Goal: Task Accomplishment & Management: Use online tool/utility

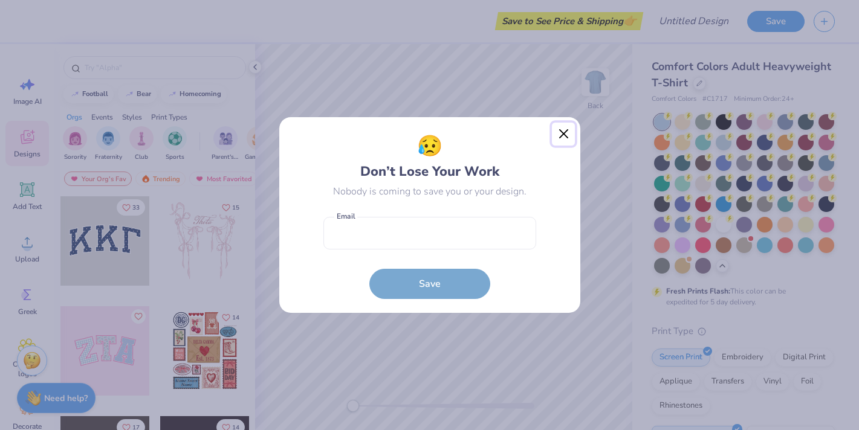
click at [561, 135] on button "Close" at bounding box center [563, 134] width 23 height 23
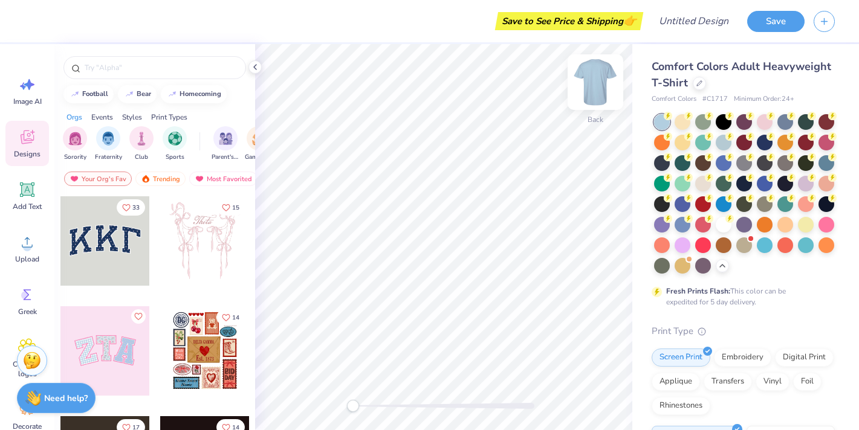
click at [596, 74] on img at bounding box center [595, 82] width 48 height 48
click at [25, 241] on icon at bounding box center [27, 242] width 18 height 18
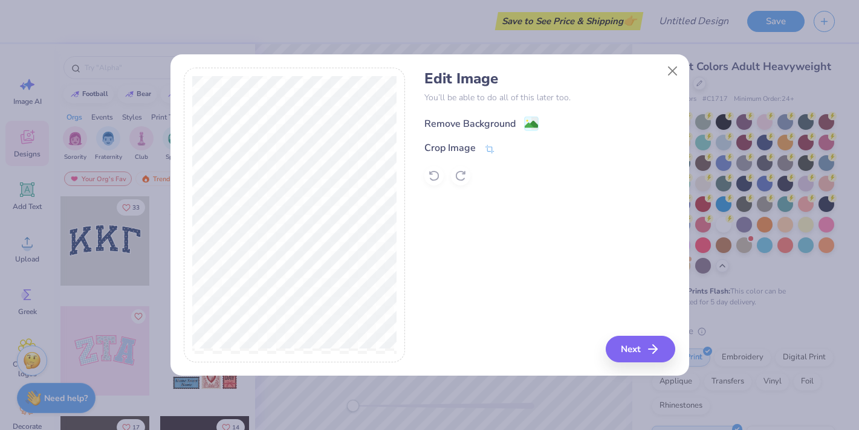
click at [492, 119] on div "Remove Background" at bounding box center [469, 124] width 91 height 15
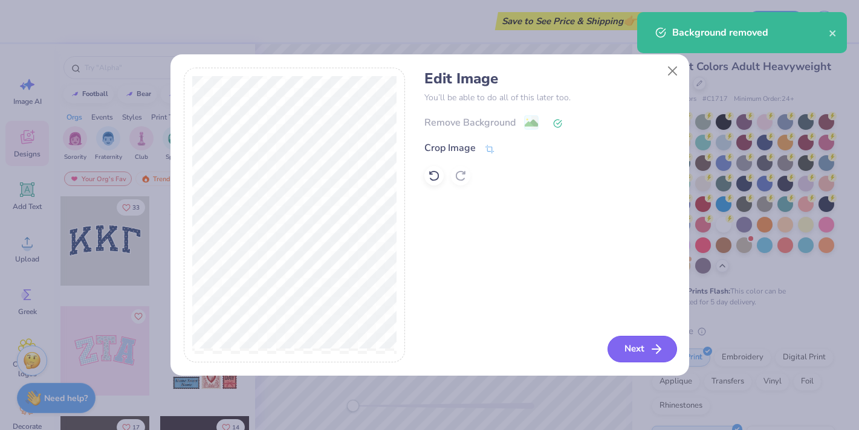
click at [646, 348] on button "Next" at bounding box center [643, 349] width 70 height 27
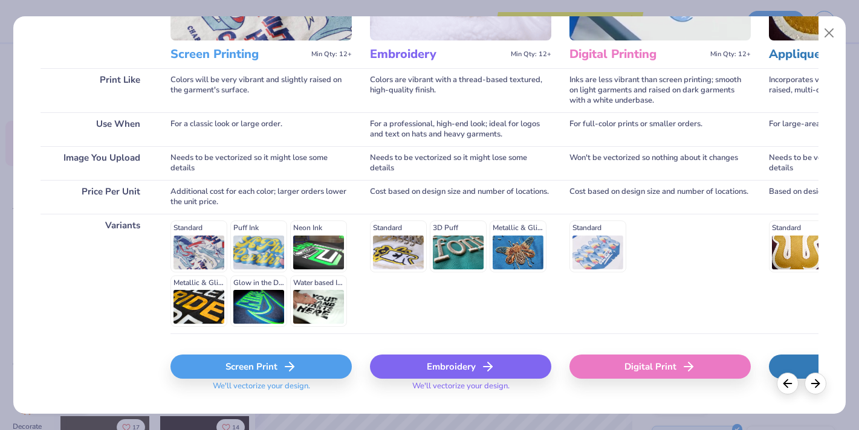
scroll to position [172, 0]
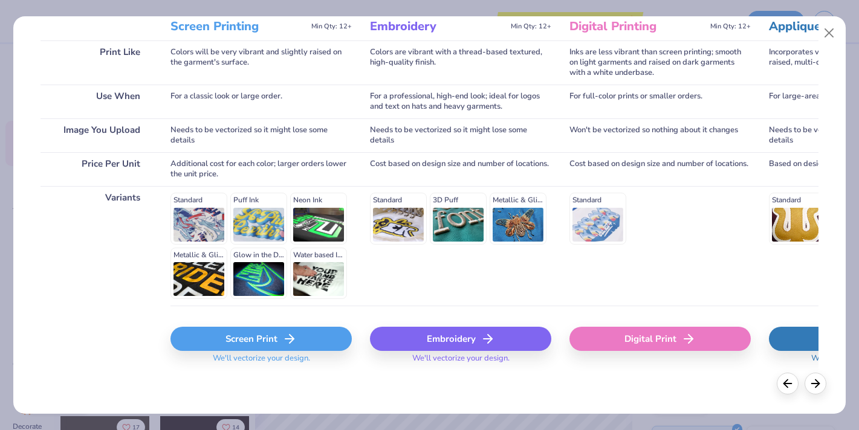
click at [267, 342] on div "Screen Print" at bounding box center [260, 339] width 181 height 24
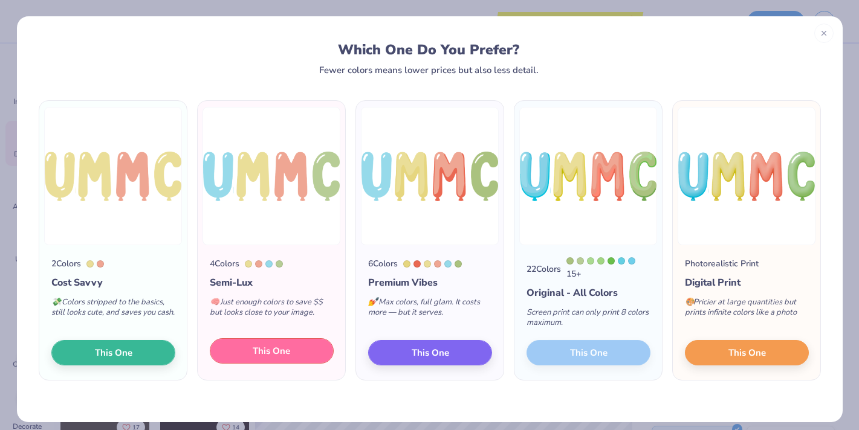
click at [252, 354] on button "This One" at bounding box center [272, 351] width 124 height 25
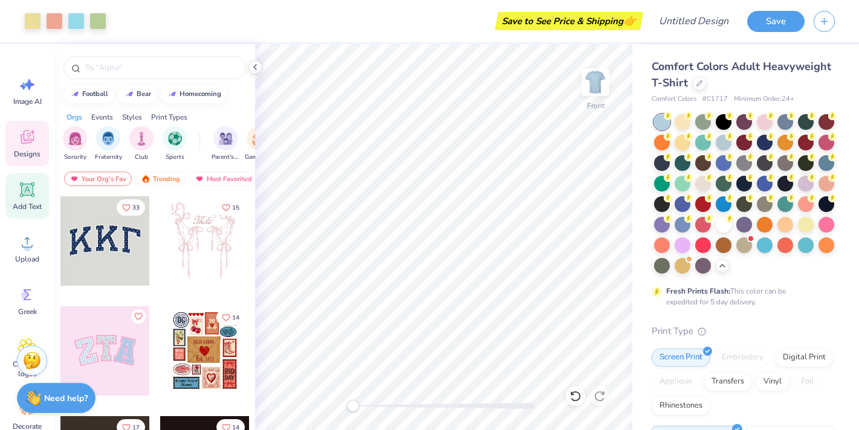
click at [24, 181] on icon at bounding box center [27, 190] width 18 height 18
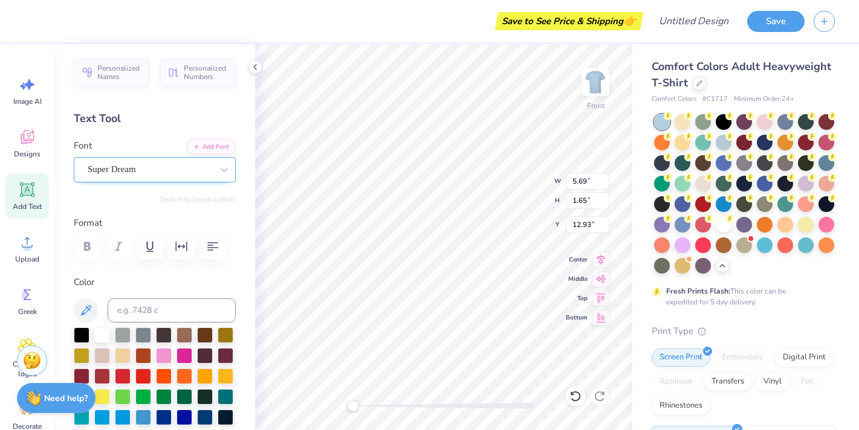
click at [164, 166] on div "Super Dream" at bounding box center [149, 169] width 127 height 19
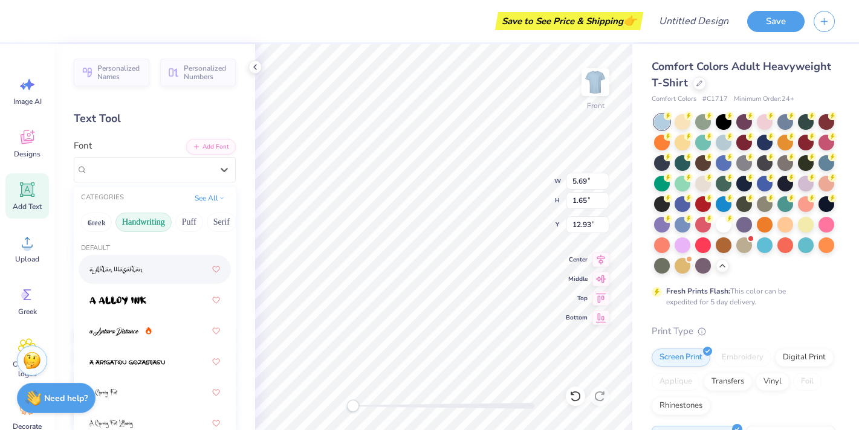
click at [152, 219] on button "Handwriting" at bounding box center [143, 222] width 56 height 19
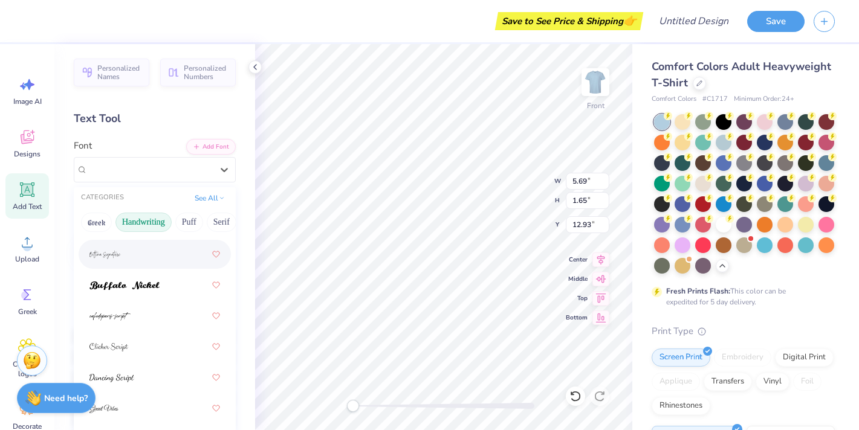
scroll to position [109, 0]
click at [190, 224] on button "Puff" at bounding box center [189, 222] width 28 height 19
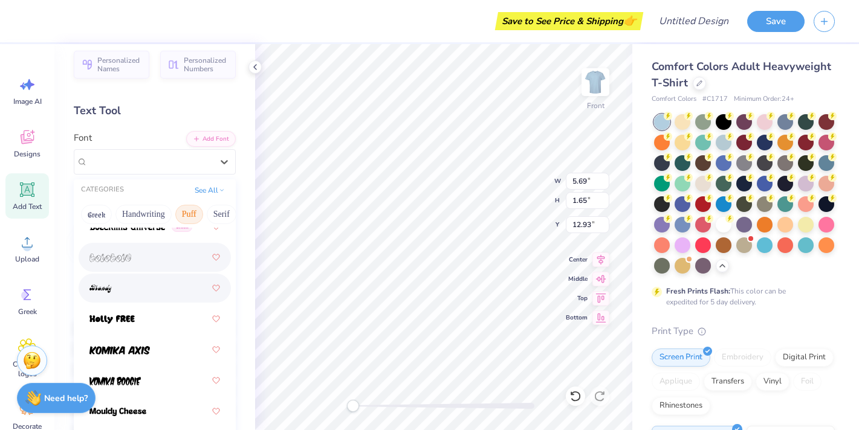
scroll to position [0, 0]
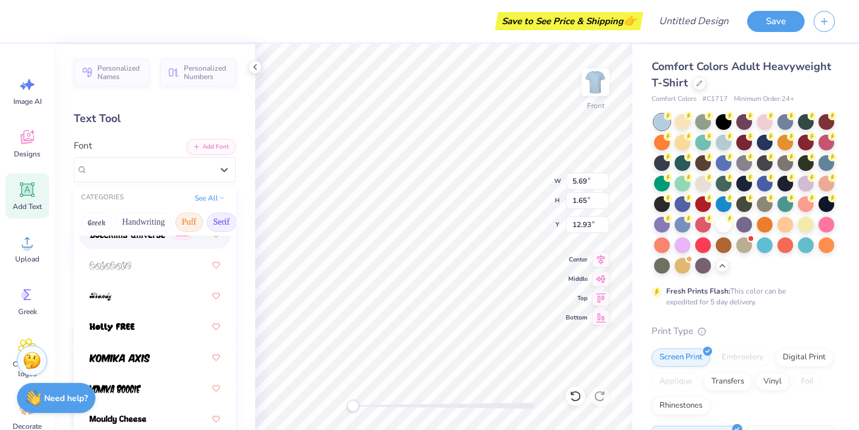
click at [223, 218] on button "Serif" at bounding box center [222, 222] width 30 height 19
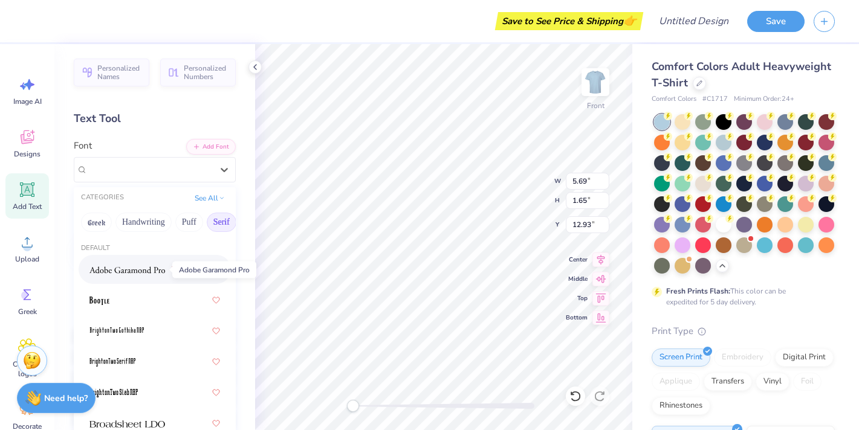
click at [128, 267] on img at bounding box center [127, 270] width 76 height 8
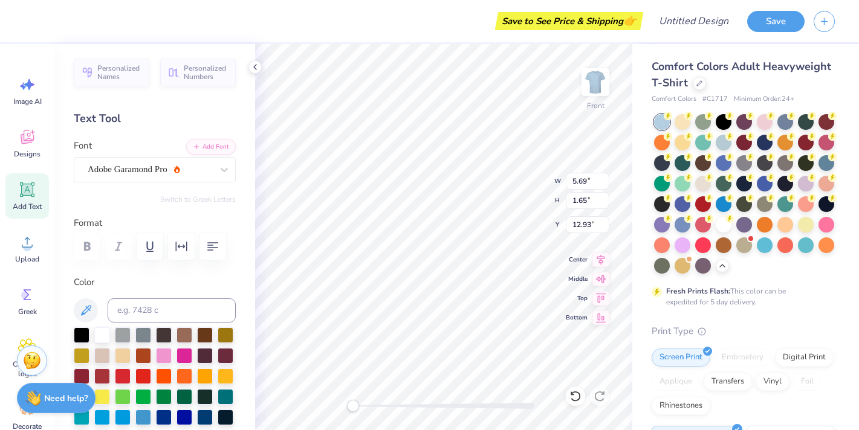
type textarea "p"
type textarea "PEDIATRICS"
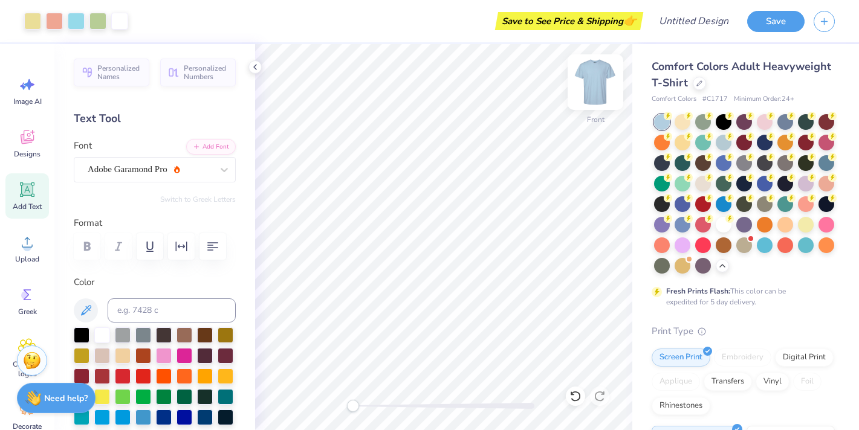
click at [596, 81] on img at bounding box center [595, 82] width 48 height 48
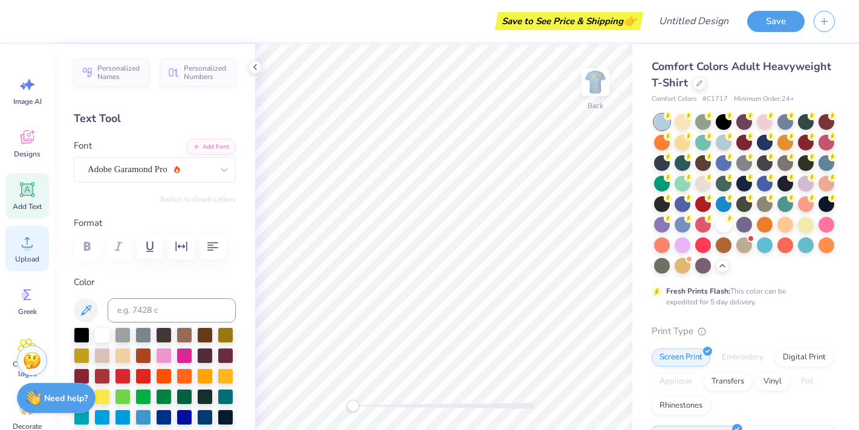
click at [48, 238] on div "Upload" at bounding box center [27, 248] width 44 height 45
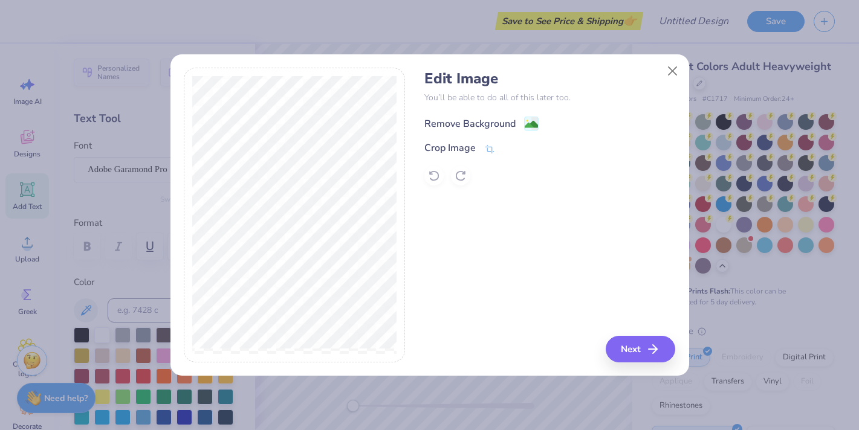
click at [484, 122] on div "Remove Background" at bounding box center [469, 124] width 91 height 15
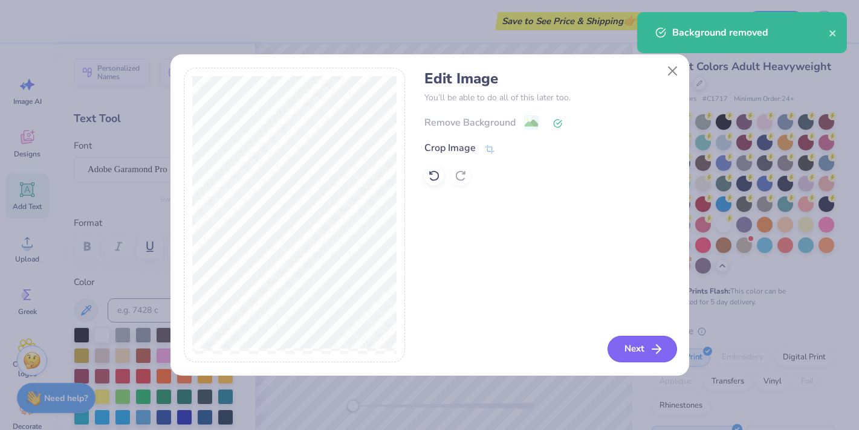
click at [646, 351] on button "Next" at bounding box center [643, 349] width 70 height 27
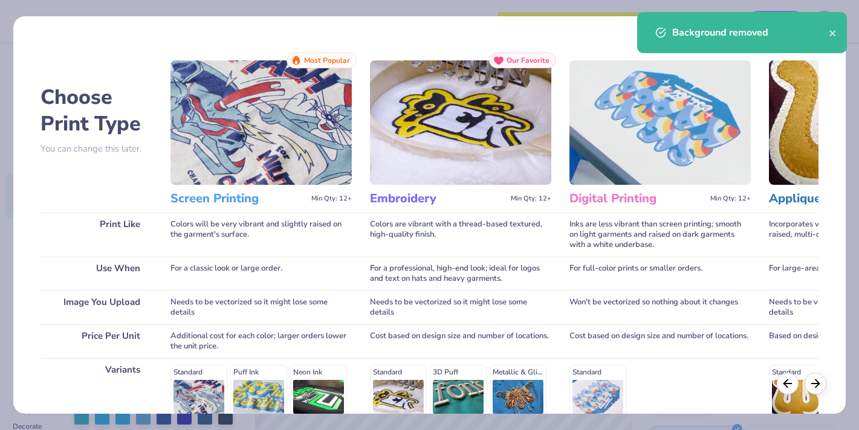
scroll to position [172, 0]
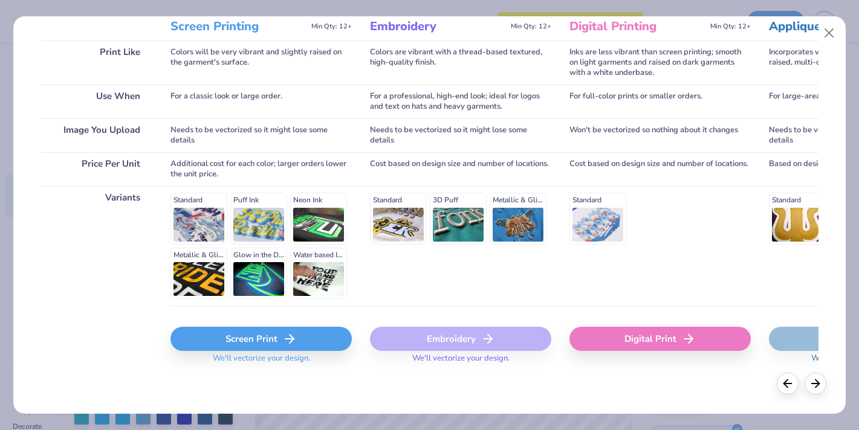
click at [219, 337] on div "Screen Print" at bounding box center [260, 339] width 181 height 24
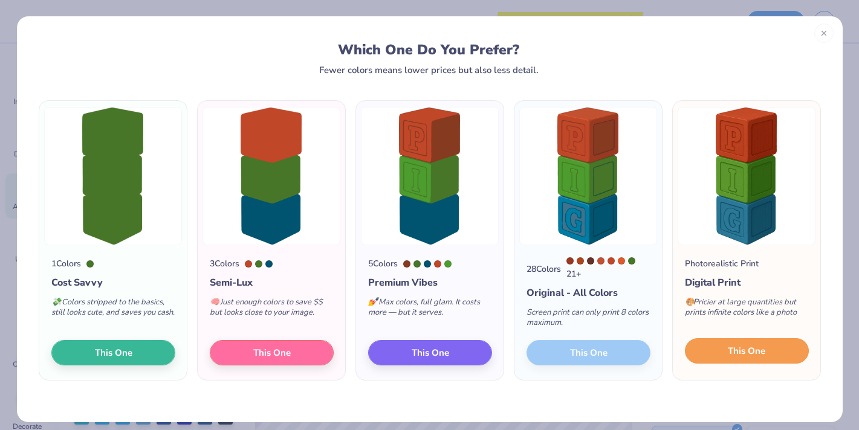
click at [709, 358] on button "This One" at bounding box center [747, 351] width 124 height 25
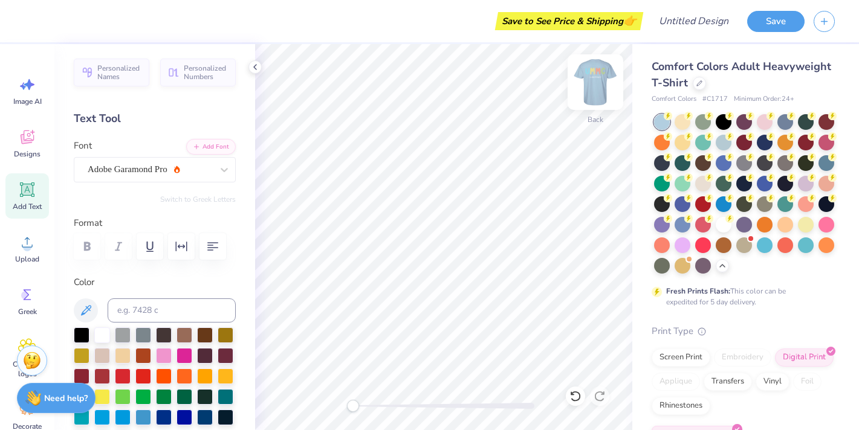
click at [599, 85] on img at bounding box center [595, 82] width 48 height 48
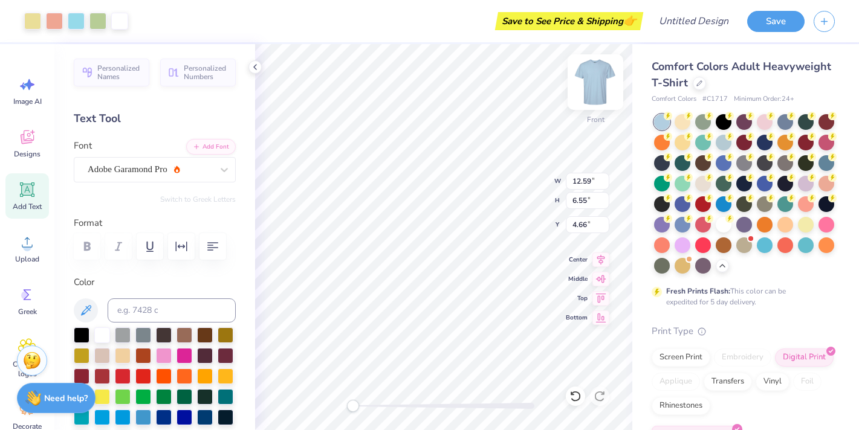
click at [593, 77] on img at bounding box center [595, 82] width 48 height 48
type input "12.38"
type input "6.45"
type input "2.28"
click at [593, 84] on img at bounding box center [595, 82] width 48 height 48
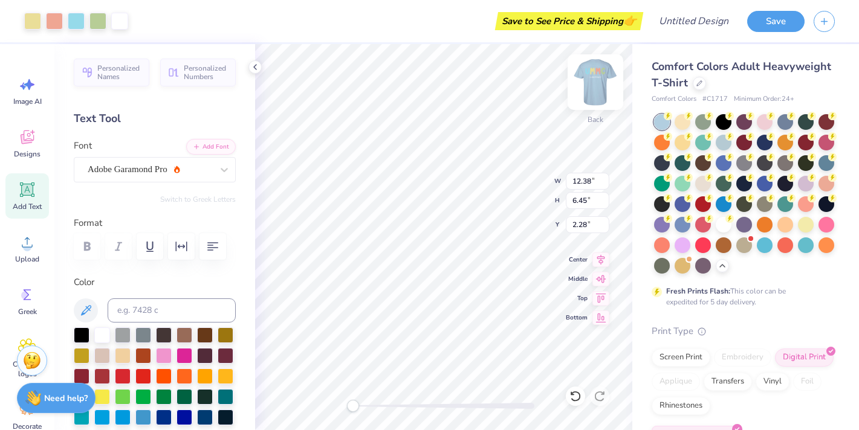
type input "12.59"
type input "6.55"
type input "4.66"
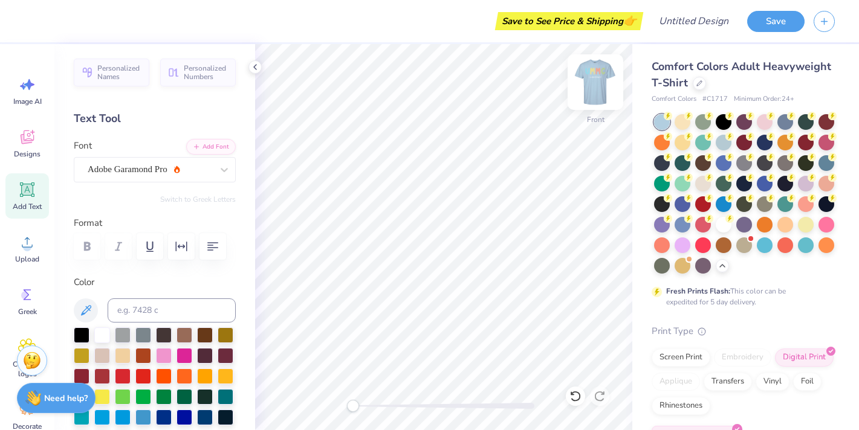
click at [599, 92] on img at bounding box center [595, 82] width 48 height 48
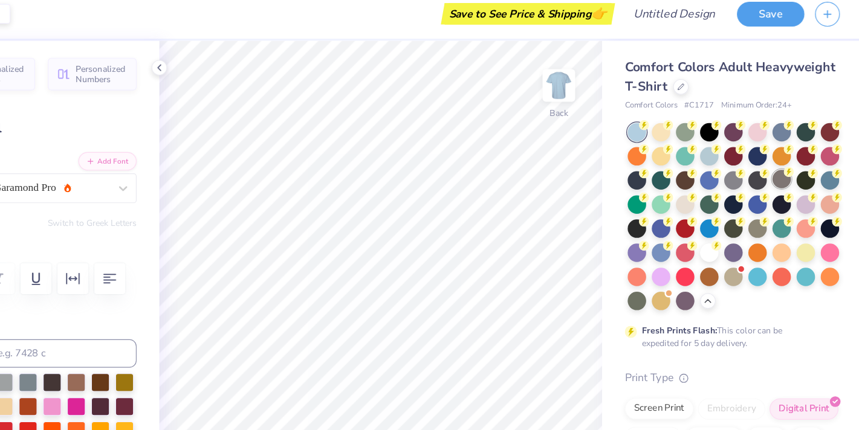
click at [784, 164] on div at bounding box center [786, 162] width 16 height 16
click at [742, 160] on div at bounding box center [744, 162] width 16 height 16
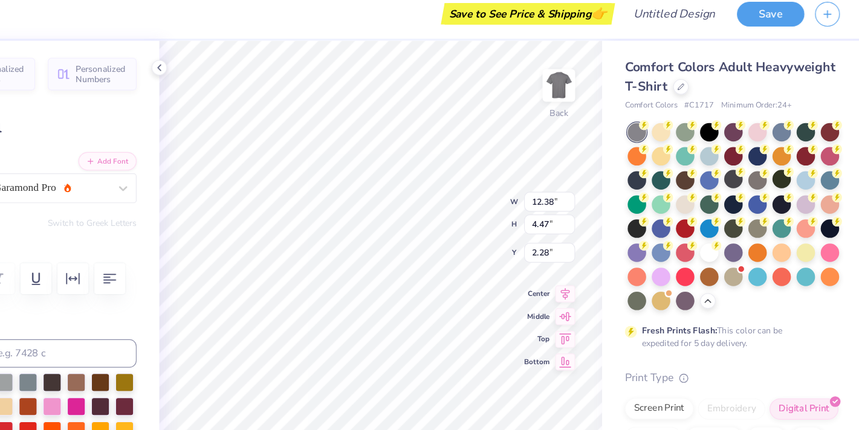
type input "7.36"
type input "0.94"
type input "7.78"
type input "12.38"
type input "4.47"
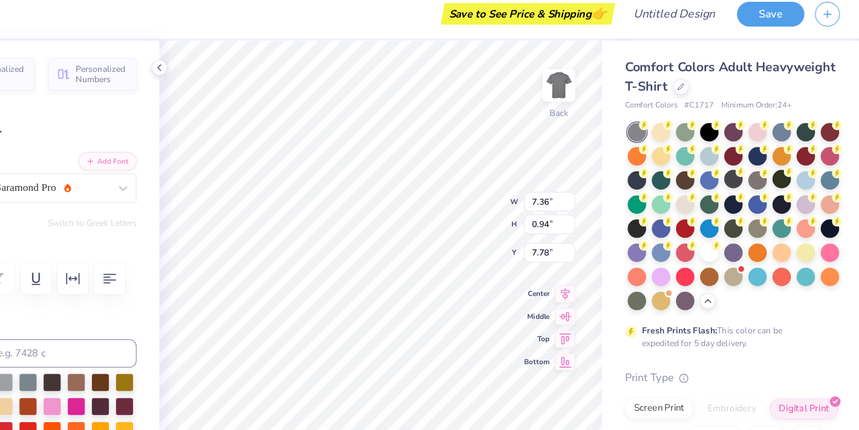
type input "2.28"
type input "7.36"
type input "0.94"
type input "8.83"
click at [726, 219] on icon at bounding box center [730, 217] width 8 height 8
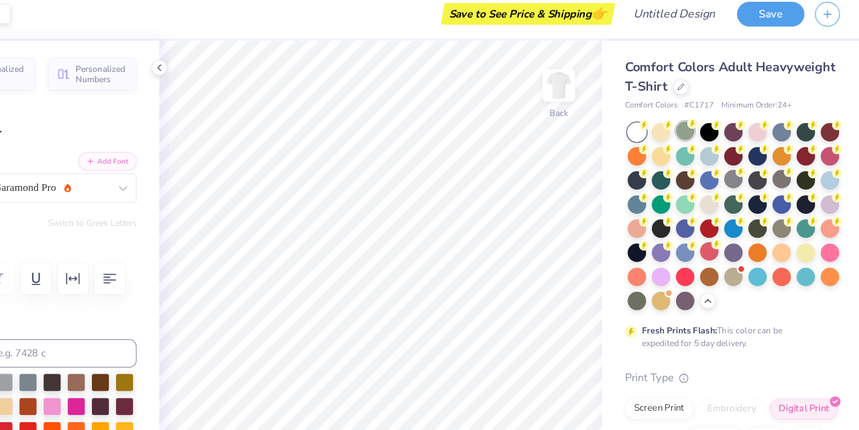
click at [700, 119] on div at bounding box center [703, 121] width 16 height 16
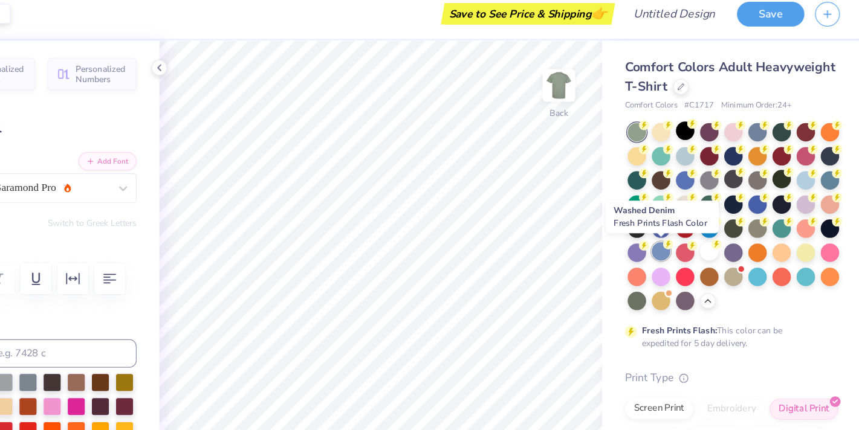
click at [684, 228] on div at bounding box center [683, 224] width 16 height 16
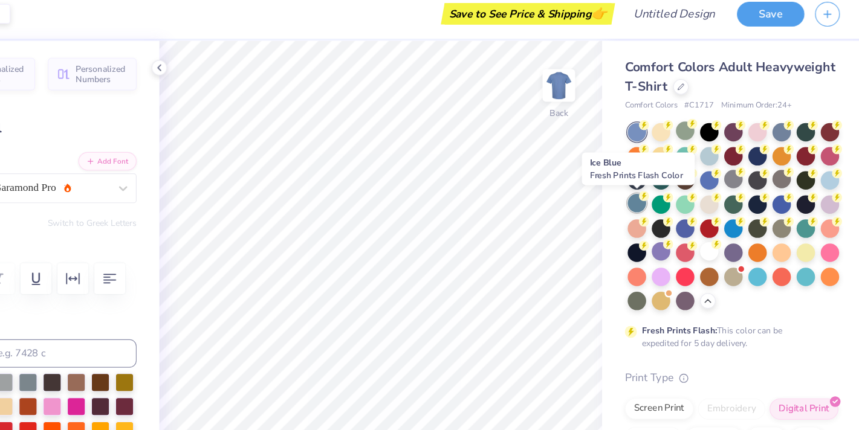
click at [663, 179] on div at bounding box center [662, 183] width 16 height 16
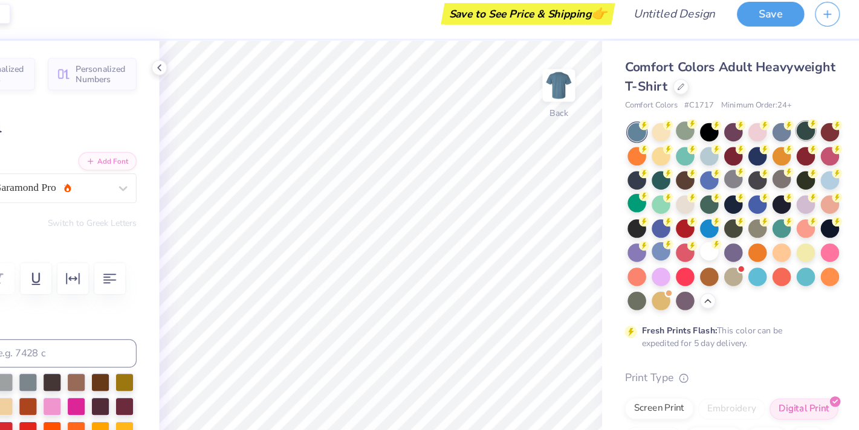
click at [805, 123] on div at bounding box center [806, 121] width 16 height 16
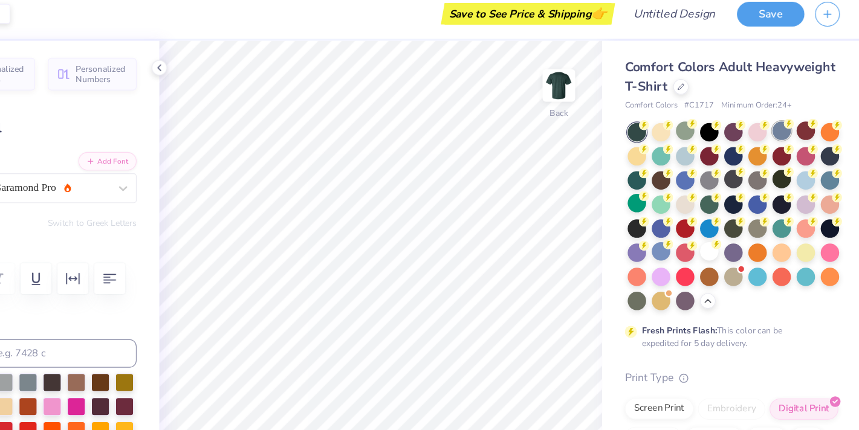
click at [778, 123] on div at bounding box center [786, 121] width 16 height 16
click at [704, 139] on div at bounding box center [703, 142] width 16 height 16
click at [684, 140] on div at bounding box center [683, 142] width 16 height 16
click at [682, 125] on div at bounding box center [683, 121] width 16 height 16
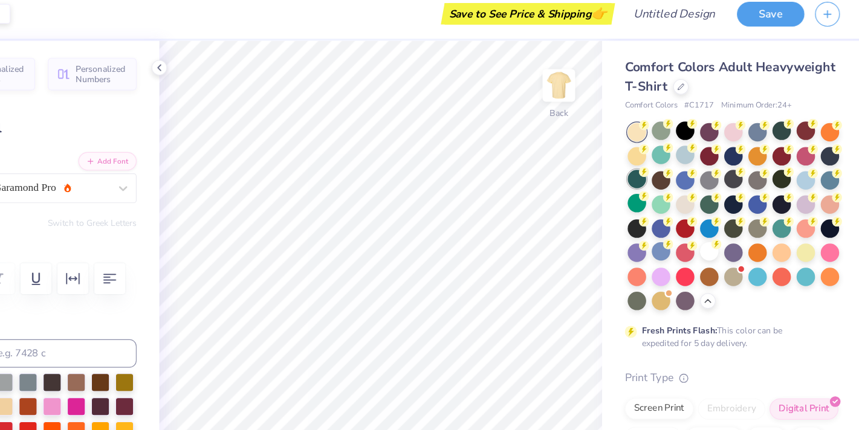
click at [666, 160] on div at bounding box center [662, 162] width 16 height 16
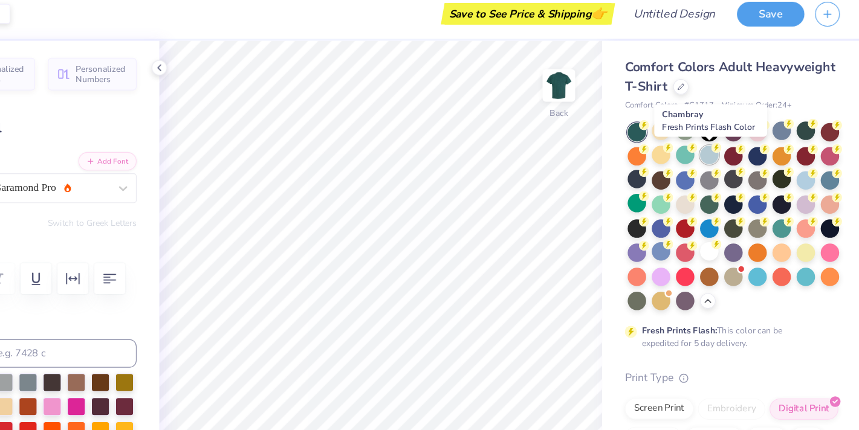
click at [722, 149] on div at bounding box center [724, 142] width 16 height 16
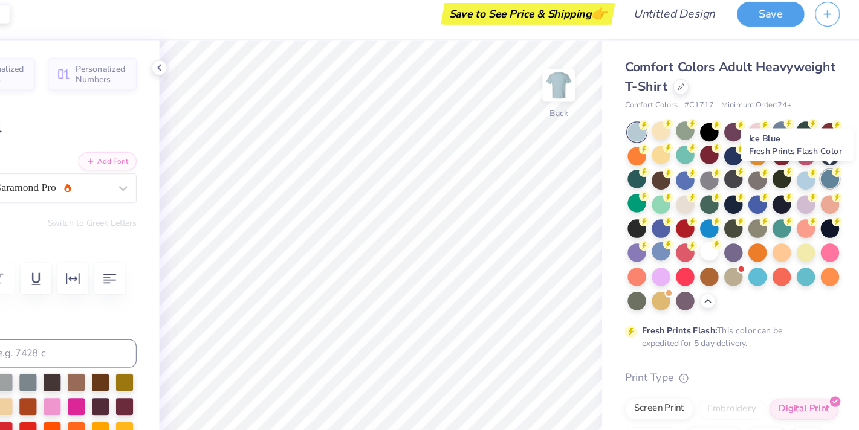
click at [826, 161] on div at bounding box center [827, 162] width 16 height 16
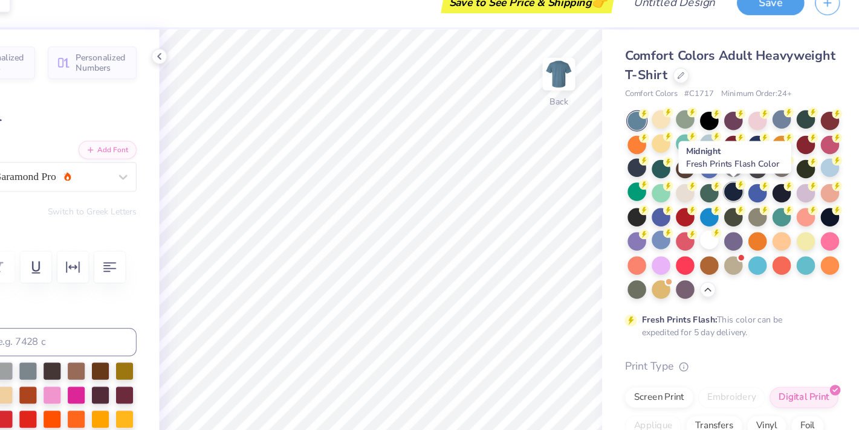
click at [745, 184] on div at bounding box center [744, 183] width 16 height 16
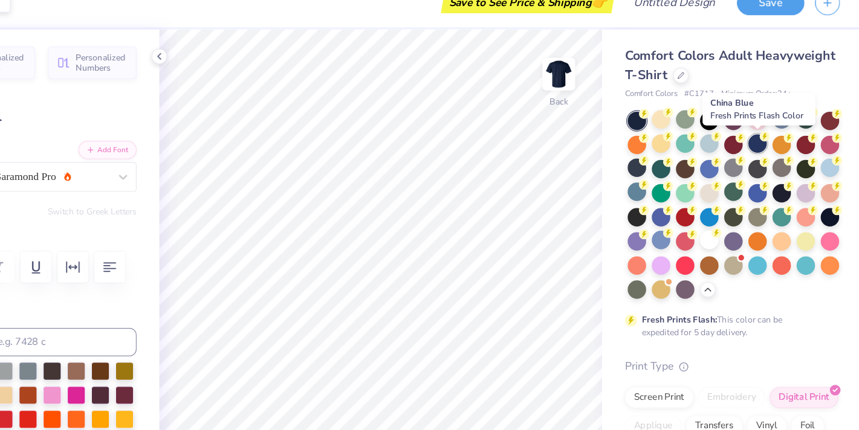
click at [762, 146] on div at bounding box center [765, 142] width 16 height 16
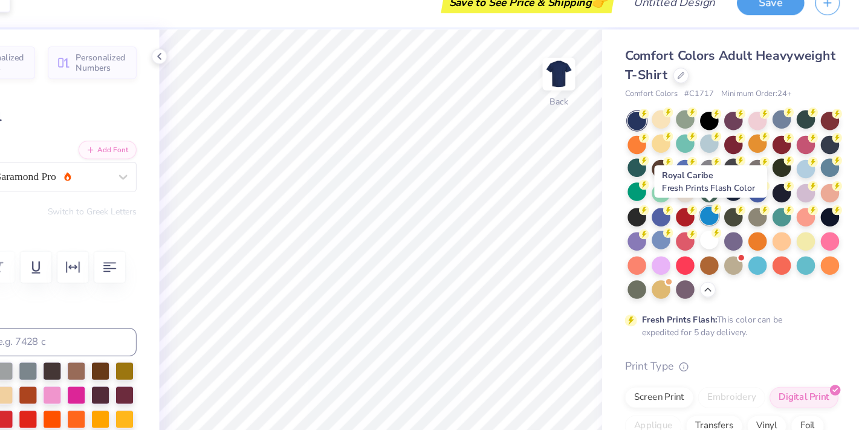
click at [726, 204] on div at bounding box center [724, 203] width 16 height 16
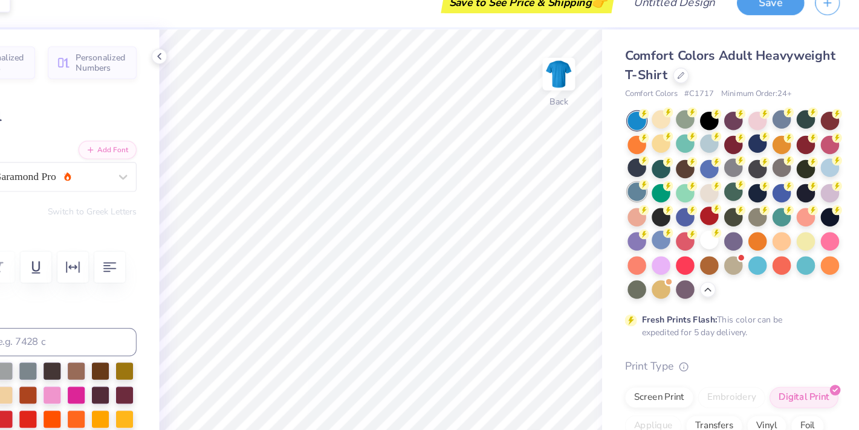
click at [661, 184] on div at bounding box center [662, 183] width 16 height 16
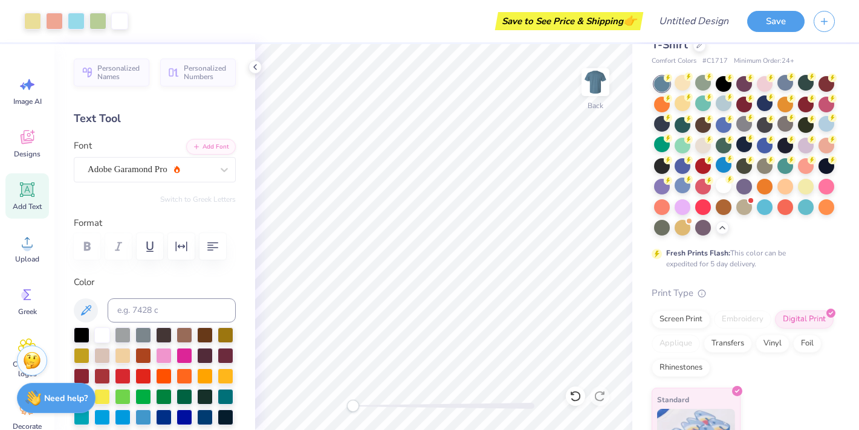
scroll to position [83, 0]
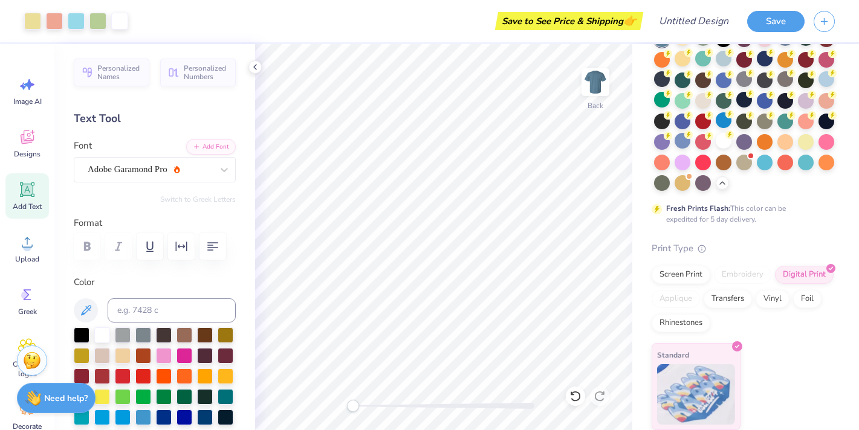
click at [778, 227] on div "Comfort Colors Adult Heavyweight T-Shirt Comfort Colors # C1717 Minimum Order: …" at bounding box center [743, 203] width 183 height 455
click at [689, 276] on div "Screen Print" at bounding box center [681, 273] width 59 height 18
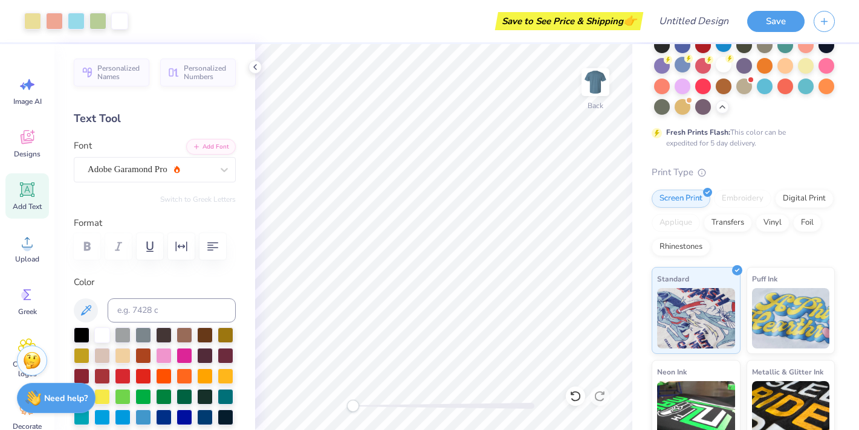
scroll to position [0, 0]
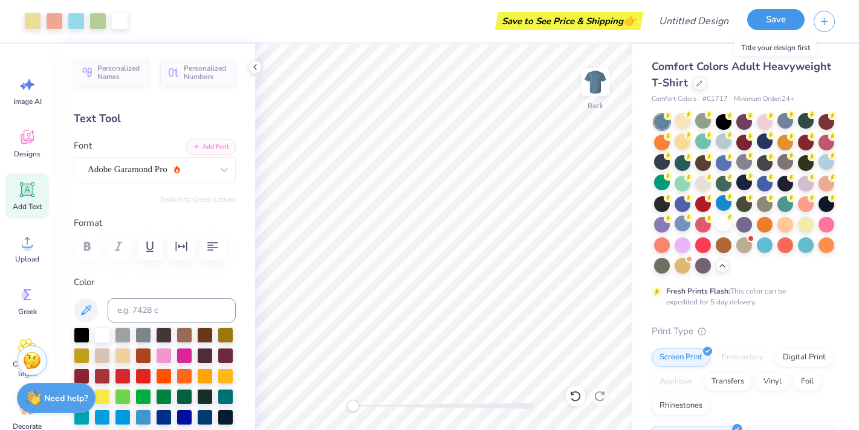
click at [772, 30] on button "Save" at bounding box center [775, 19] width 57 height 21
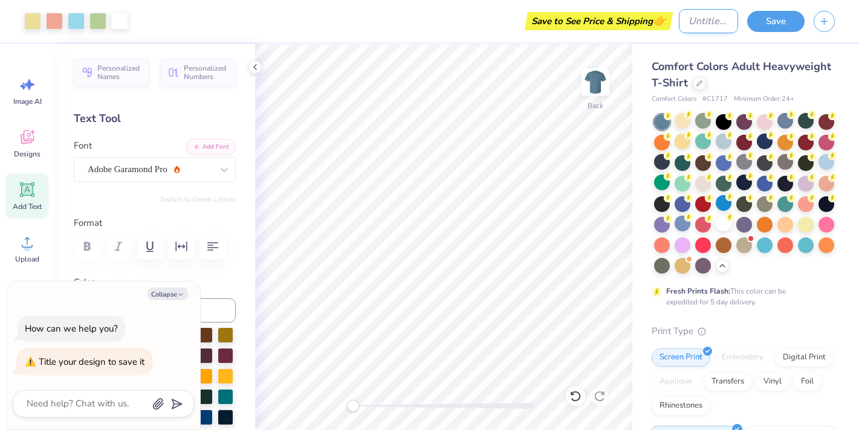
type textarea "x"
click at [687, 22] on input "Design Title" at bounding box center [708, 21] width 59 height 24
type input "P"
type textarea "x"
type input "PI"
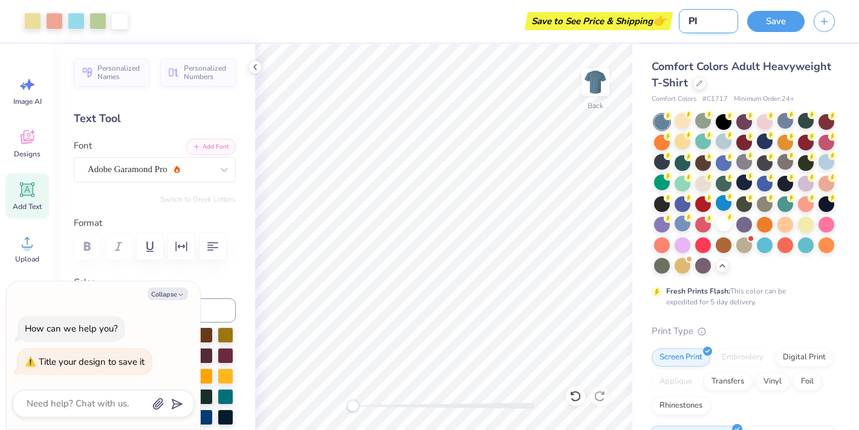
type textarea "x"
type input "PIG"
type textarea "x"
type input "PIG"
click at [781, 22] on button "Save" at bounding box center [775, 19] width 57 height 21
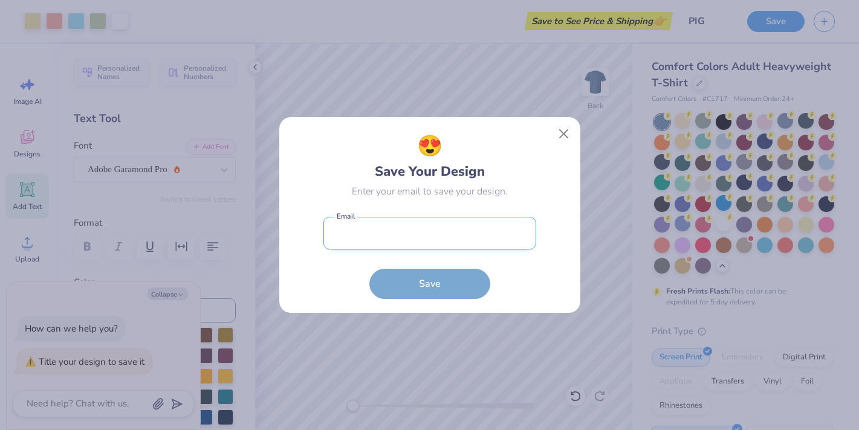
click at [479, 235] on input "email" at bounding box center [429, 233] width 213 height 33
type input "cecrawso@gmail.com"
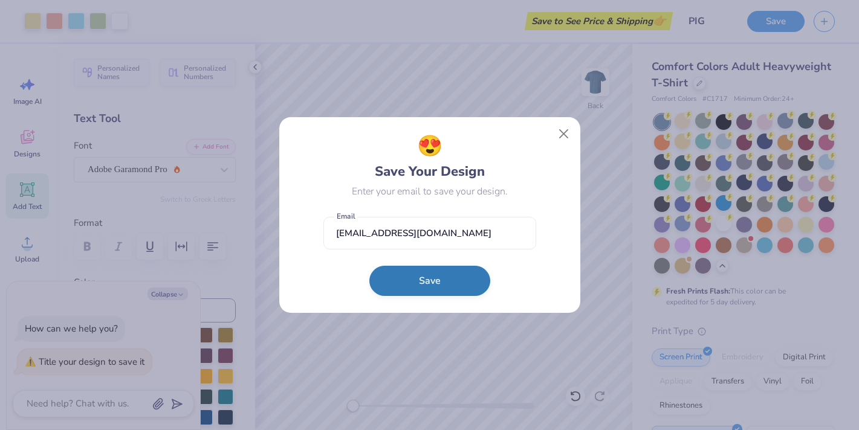
click at [437, 282] on button "Save" at bounding box center [429, 281] width 121 height 30
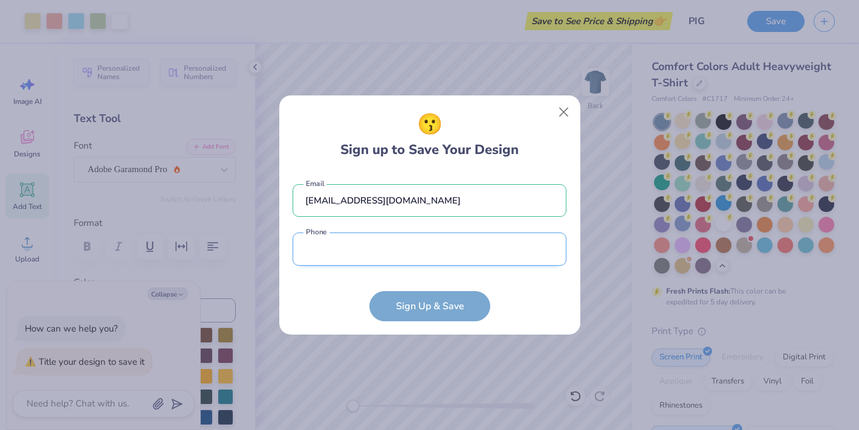
click at [417, 252] on input "tel" at bounding box center [430, 249] width 274 height 33
type input "(166) 241-9712"
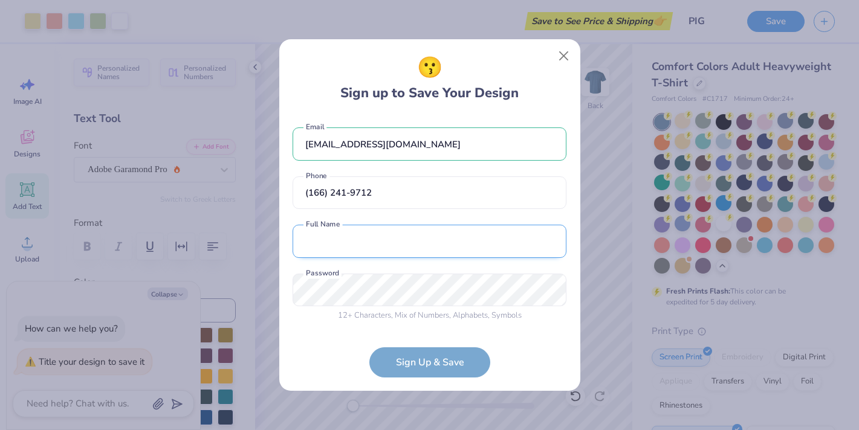
click at [389, 244] on input "text" at bounding box center [430, 241] width 274 height 33
type input "Collin Crawson"
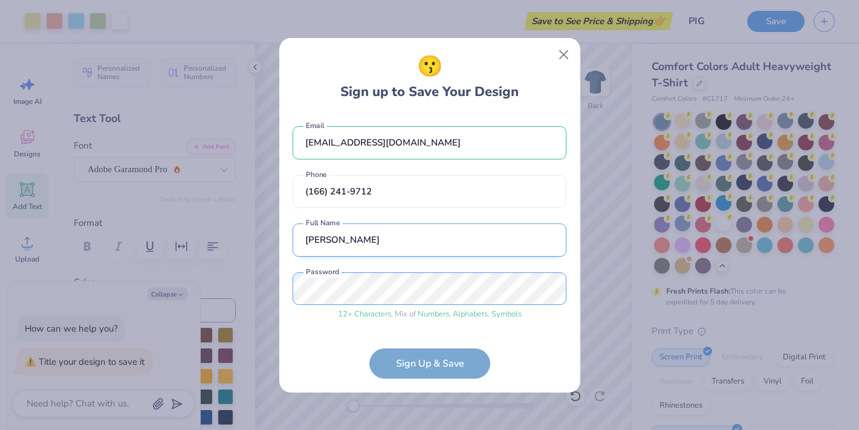
scroll to position [43, 0]
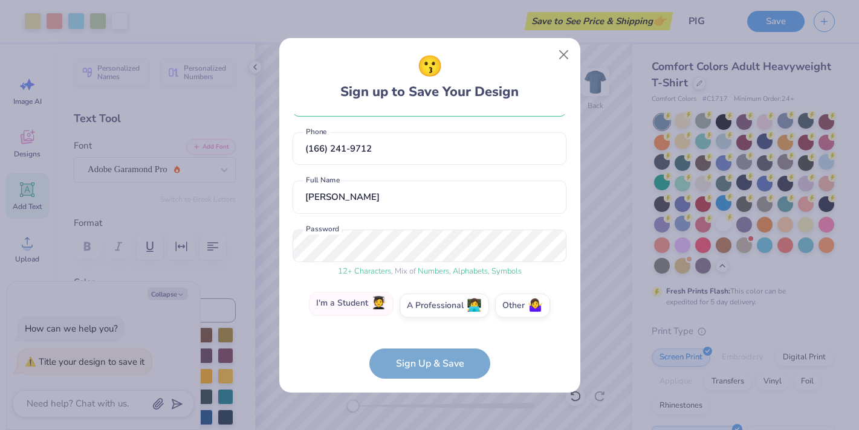
click at [362, 305] on label "I'm a Student 🧑‍🎓" at bounding box center [351, 304] width 85 height 24
click at [426, 348] on input "I'm a Student 🧑‍🎓" at bounding box center [430, 352] width 8 height 8
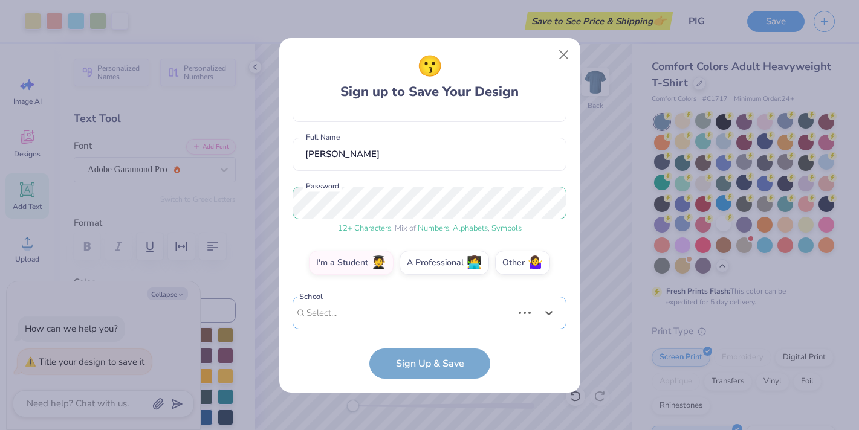
click at [375, 323] on div "cecrawso@gmail.com Email (166) 241-9712 Phone Collin Crawson Full Name 12 + Cha…" at bounding box center [430, 221] width 274 height 215
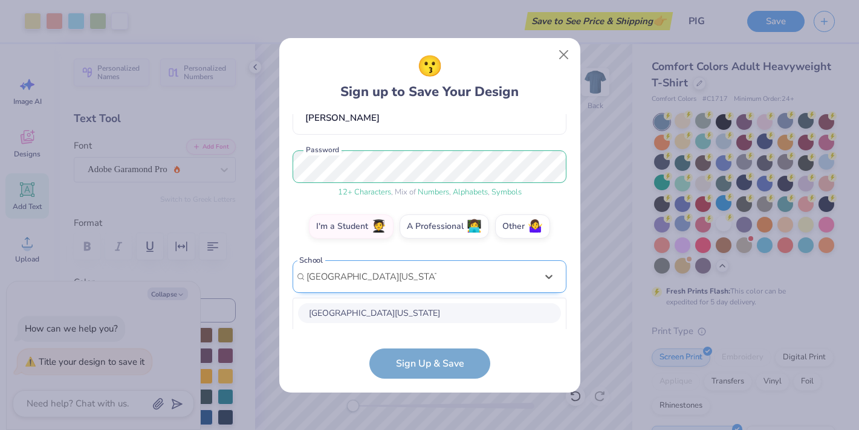
scroll to position [273, 0]
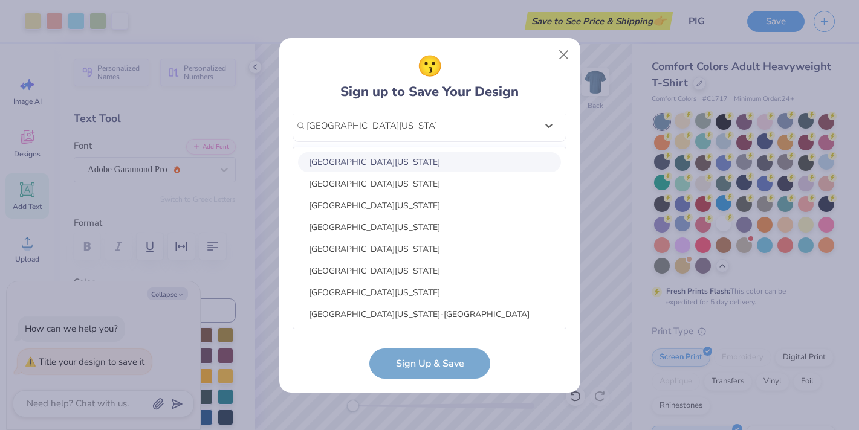
click at [397, 161] on div "University of Mississippi Medical Center" at bounding box center [429, 162] width 263 height 20
type input "university of mississippi medical"
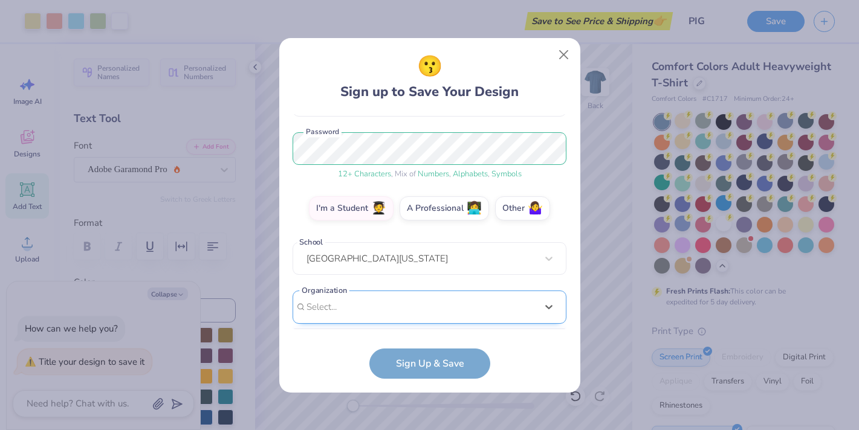
scroll to position [322, 0]
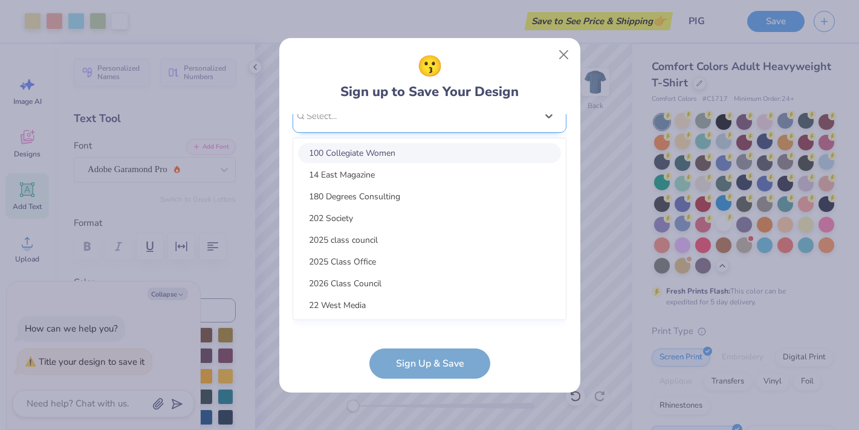
click at [406, 320] on div "option focused, 1 of 15. 15 results available. Use Up and Down to choose option…" at bounding box center [430, 210] width 274 height 221
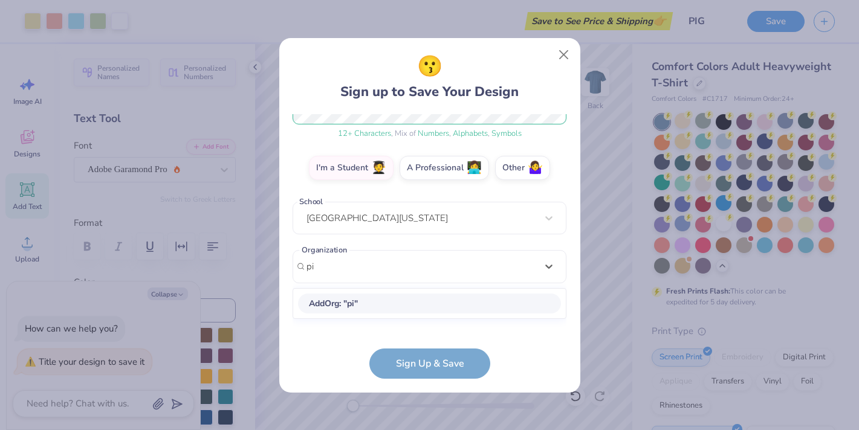
type input "p"
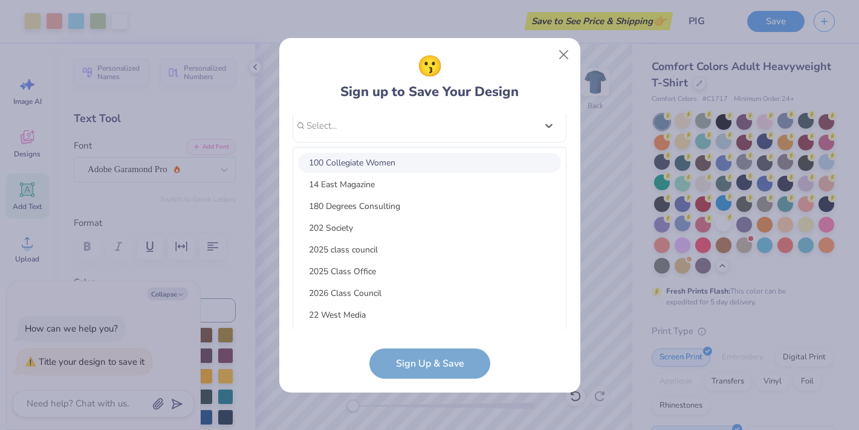
click at [533, 94] on div "😗 Sign up to Save Your Design" at bounding box center [430, 76] width 274 height 51
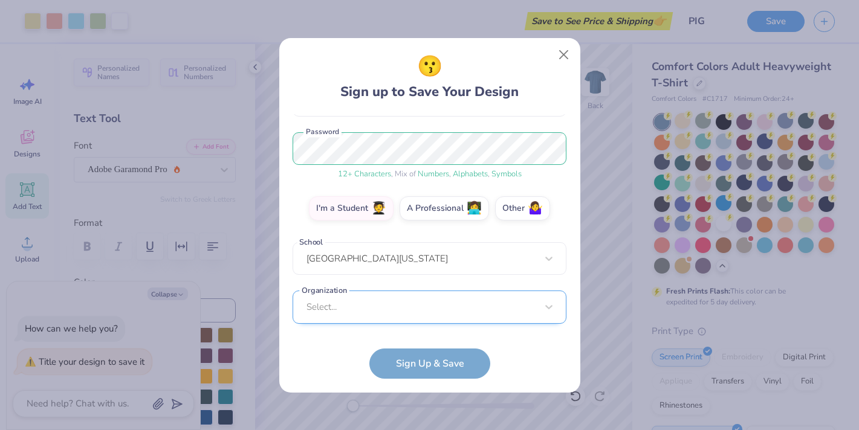
click at [521, 310] on div "Select..." at bounding box center [430, 307] width 274 height 33
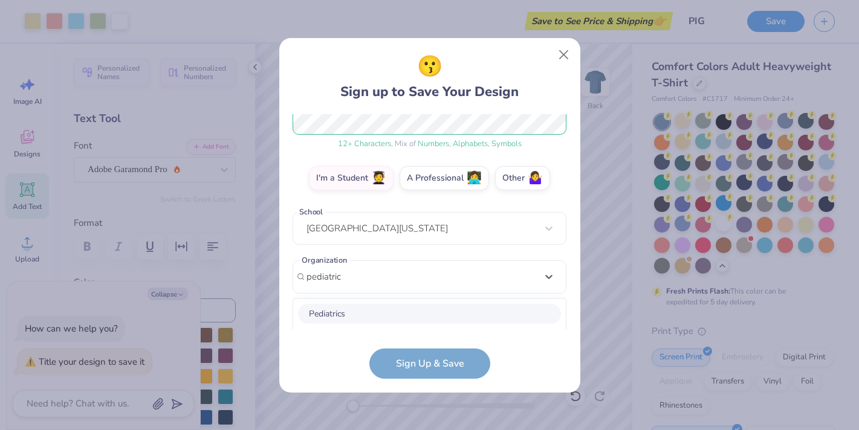
scroll to position [322, 0]
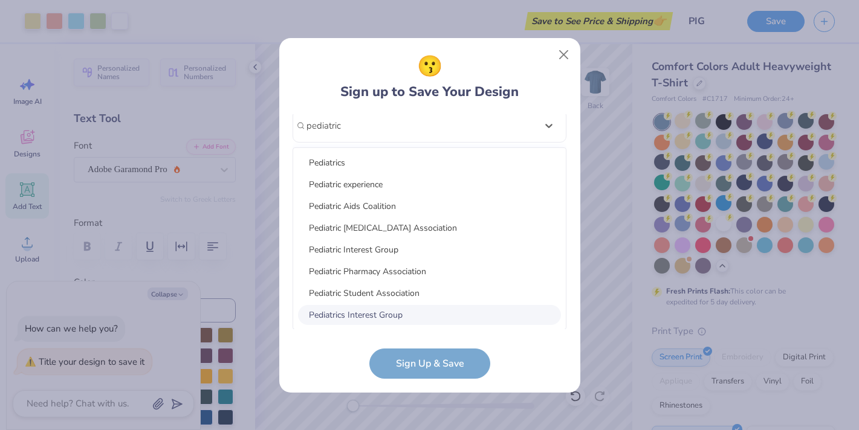
click at [414, 315] on div "Pediatrics Interest Group" at bounding box center [429, 315] width 263 height 20
type input "pediatric"
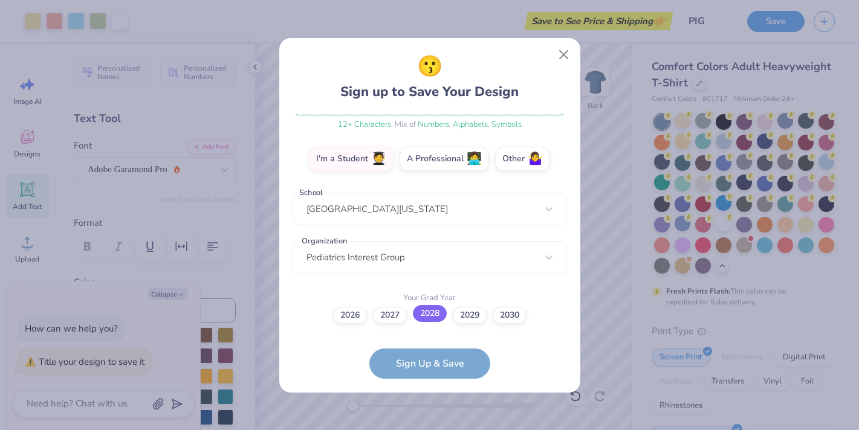
click at [435, 316] on label "2028" at bounding box center [430, 313] width 34 height 17
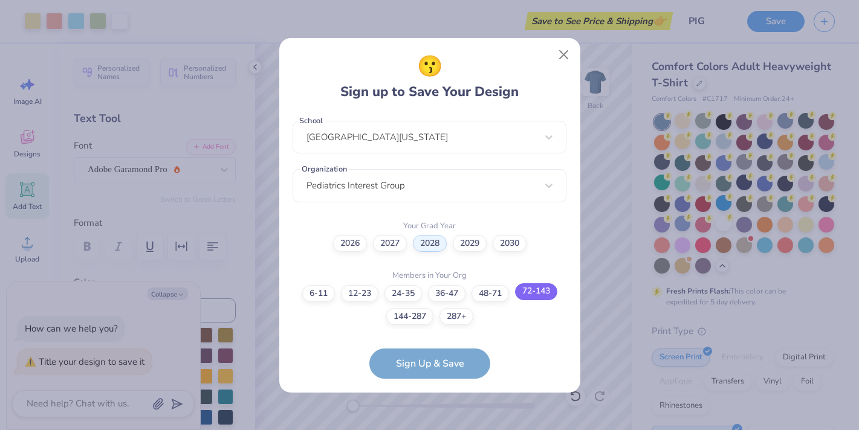
click at [524, 293] on label "72-143" at bounding box center [536, 292] width 42 height 17
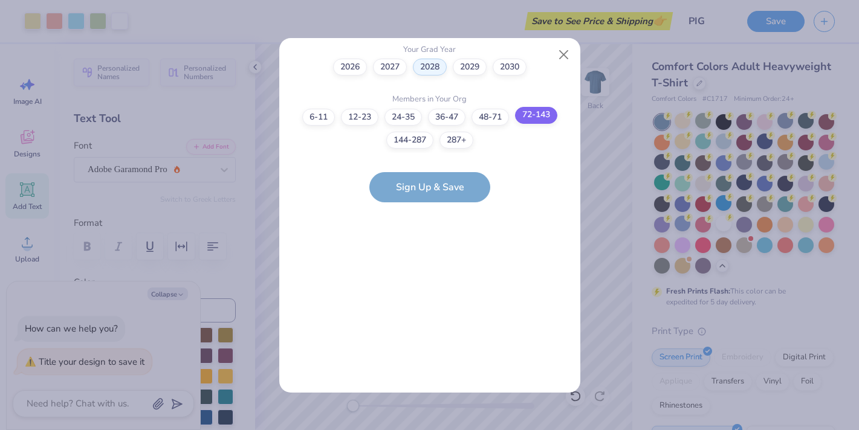
scroll to position [0, 0]
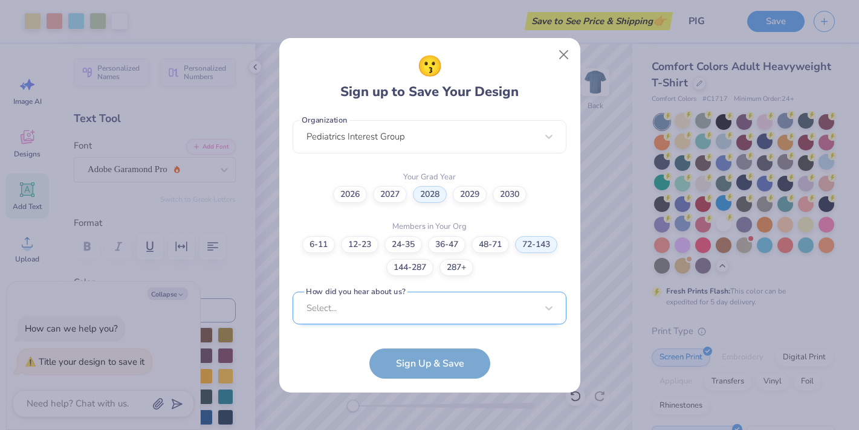
click at [483, 308] on div "Select..." at bounding box center [430, 308] width 274 height 33
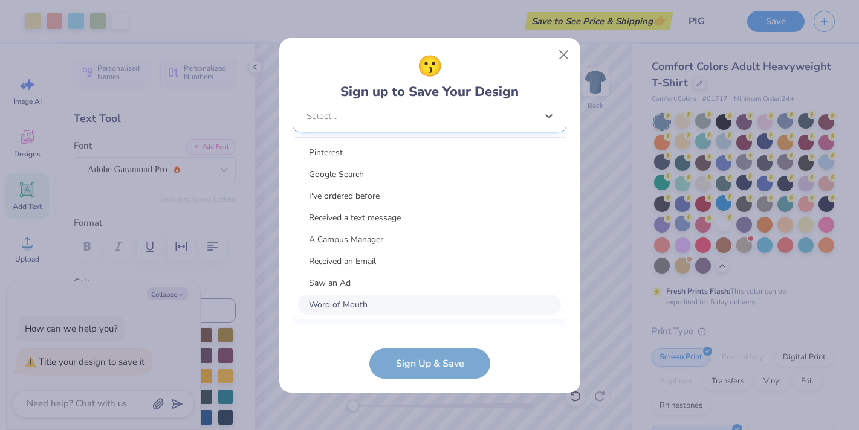
scroll to position [492, 0]
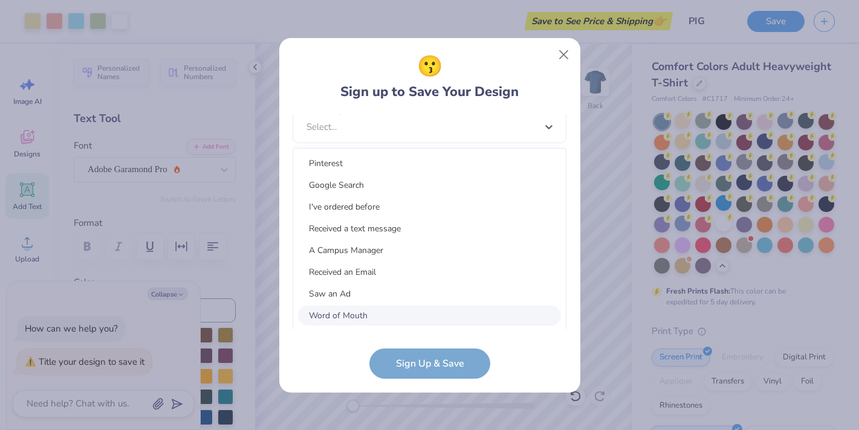
click at [346, 313] on div "Word of Mouth" at bounding box center [429, 316] width 263 height 20
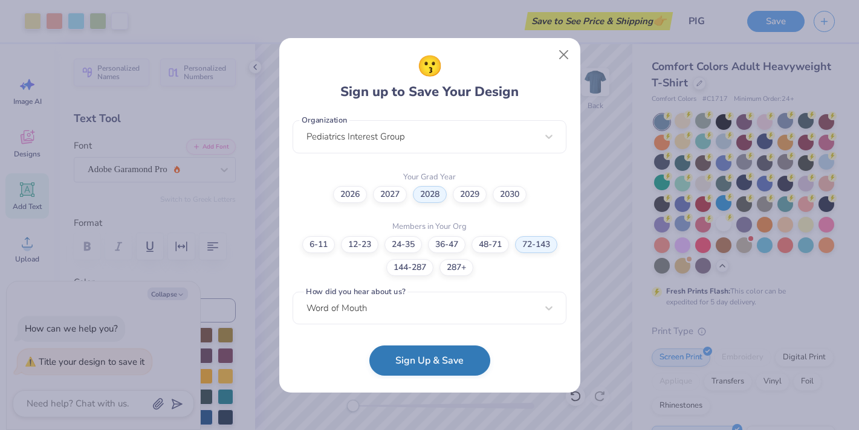
click at [425, 368] on button "Sign Up & Save" at bounding box center [429, 361] width 121 height 30
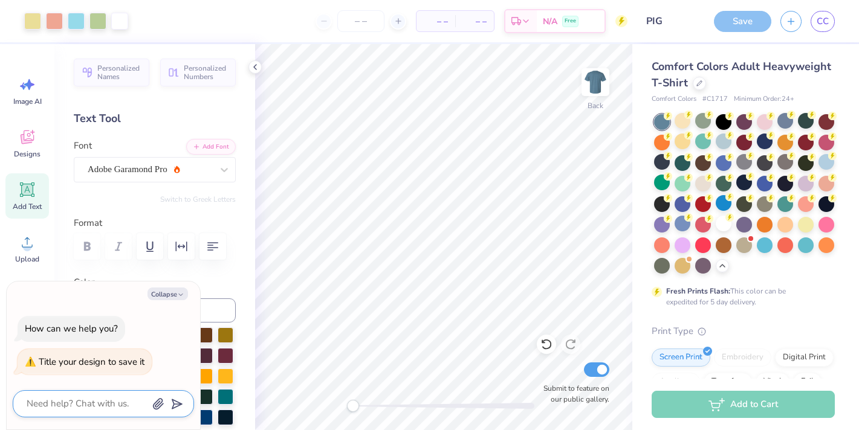
type textarea "x"
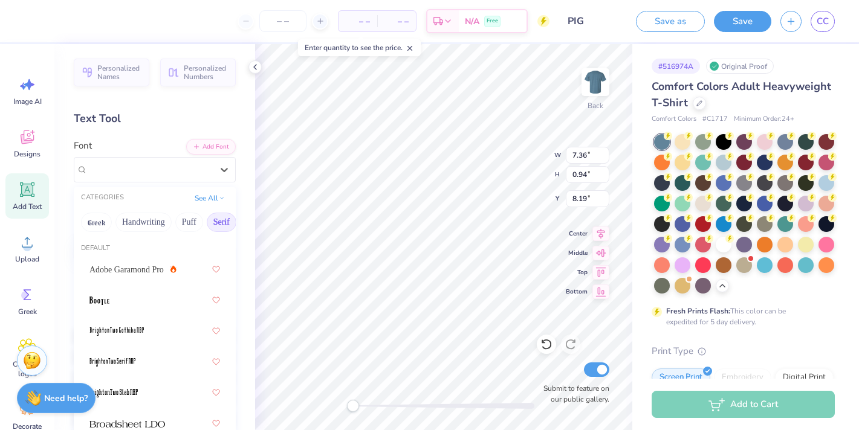
scroll to position [0, 56]
click at [141, 269] on span "Adobe Garamond Pro" at bounding box center [126, 270] width 74 height 13
